Goal: Task Accomplishment & Management: Manage account settings

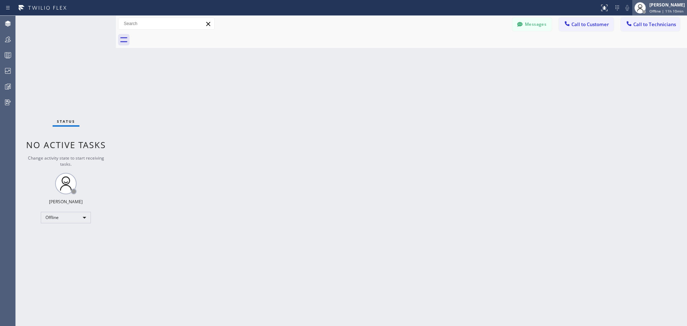
click at [659, 9] on span "Offline | 11h 10min" at bounding box center [667, 11] width 34 height 5
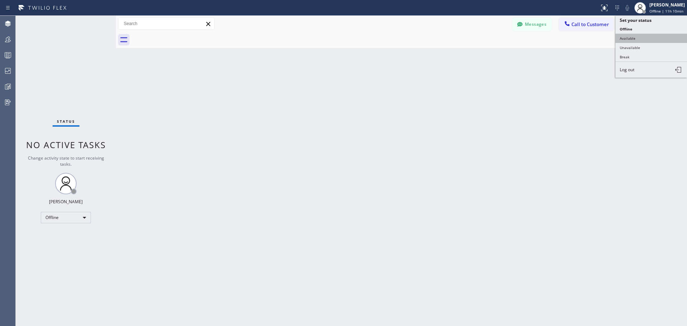
click at [653, 35] on button "Available" at bounding box center [652, 38] width 72 height 9
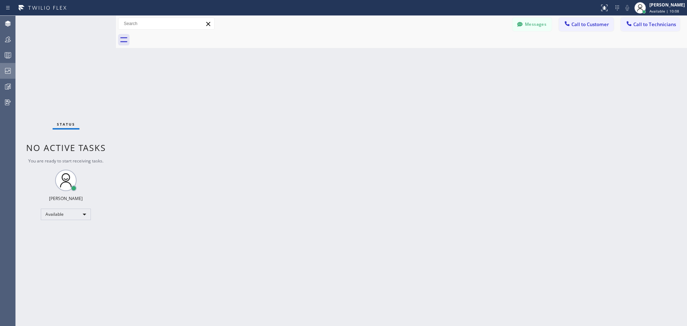
click at [9, 73] on icon at bounding box center [8, 71] width 6 height 6
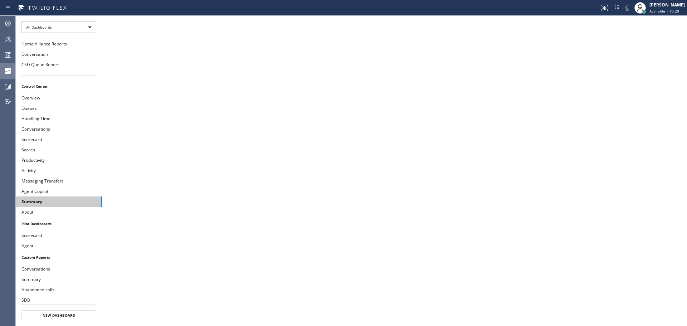
click at [45, 201] on button "Summary" at bounding box center [59, 202] width 86 height 10
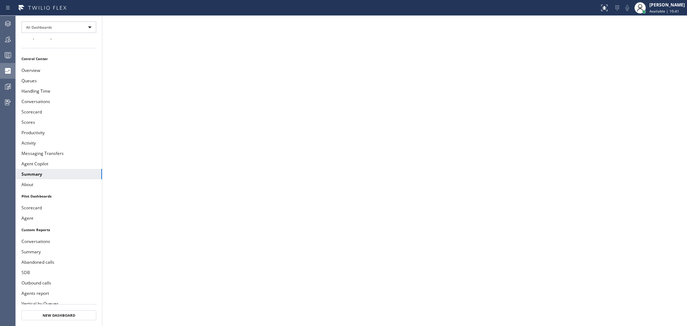
scroll to position [74, 0]
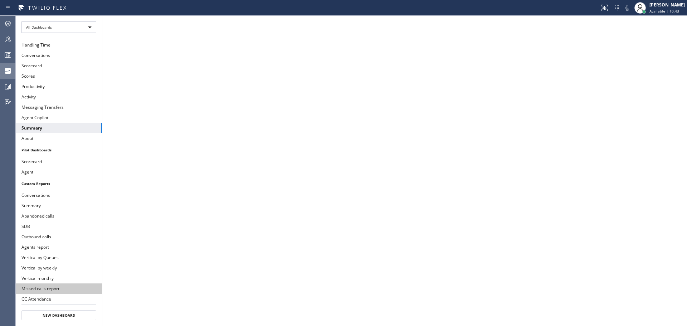
click at [49, 291] on button "Missed calls report" at bounding box center [59, 289] width 86 height 10
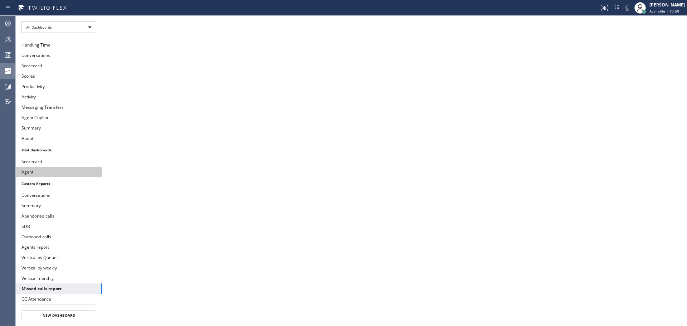
click at [47, 174] on button "Agent" at bounding box center [59, 172] width 86 height 10
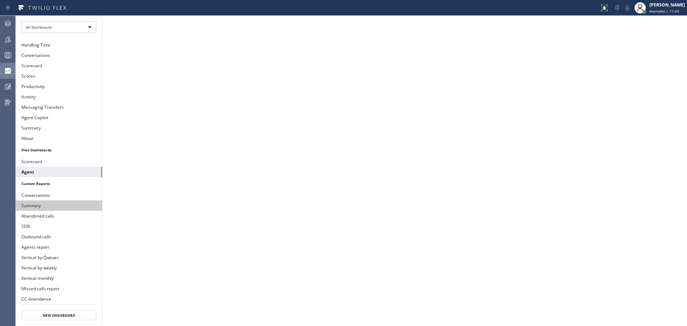
click at [52, 208] on button "Summary" at bounding box center [59, 206] width 86 height 10
click at [5, 24] on icon at bounding box center [8, 23] width 9 height 9
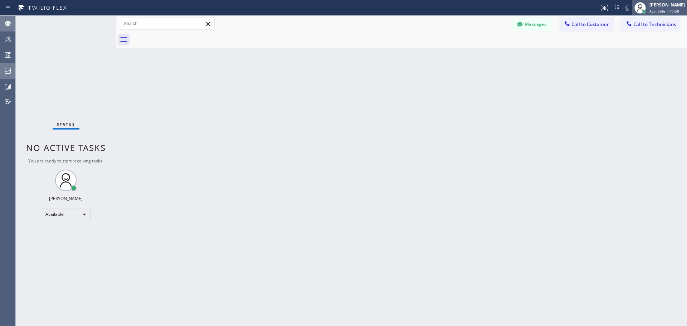
click at [676, 4] on div "[PERSON_NAME]" at bounding box center [667, 5] width 35 height 6
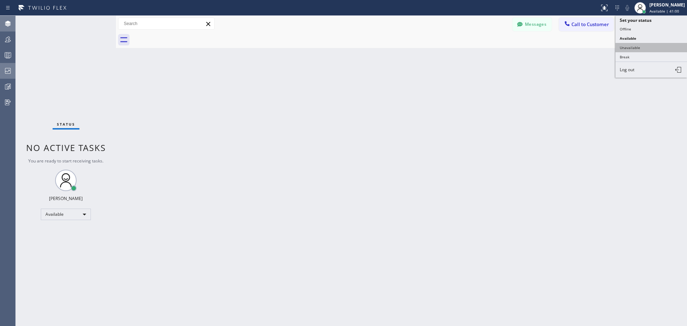
click at [651, 44] on button "Unavailable" at bounding box center [652, 47] width 72 height 9
